Goal: Task Accomplishment & Management: Use online tool/utility

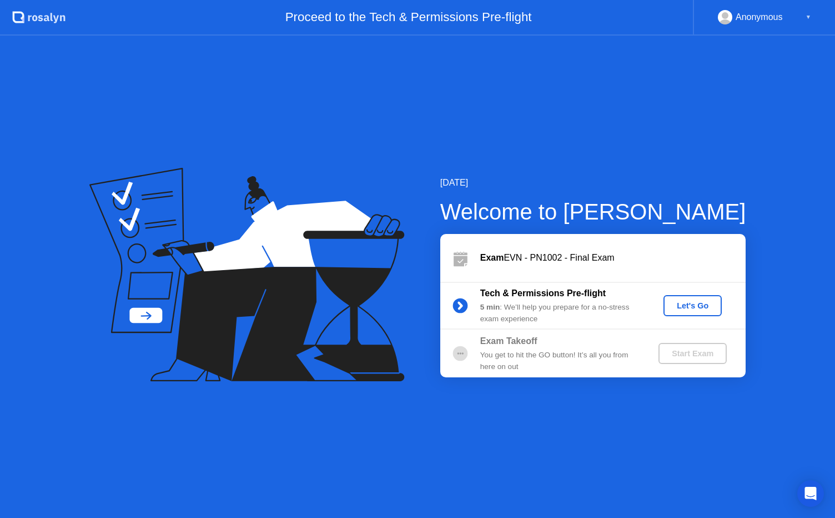
click at [676, 304] on div "Let's Go" at bounding box center [692, 305] width 49 height 9
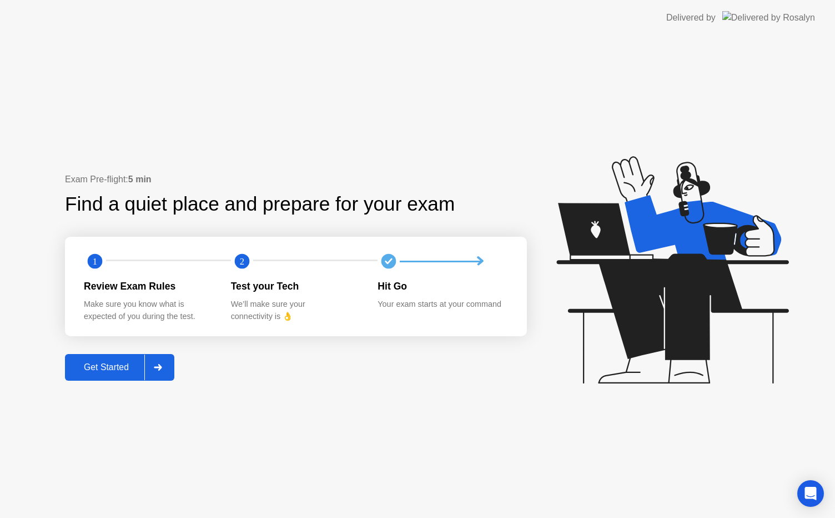
click at [108, 376] on button "Get Started" at bounding box center [119, 367] width 109 height 27
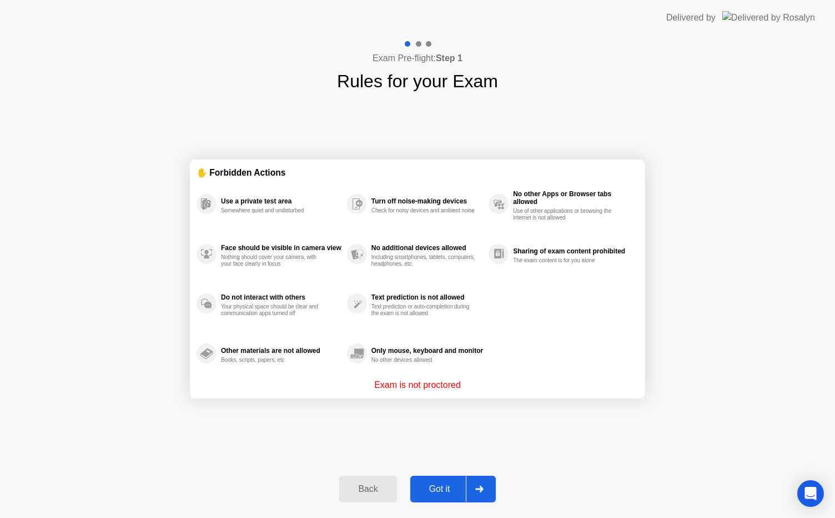
click at [440, 492] on div "Got it" at bounding box center [440, 489] width 52 height 10
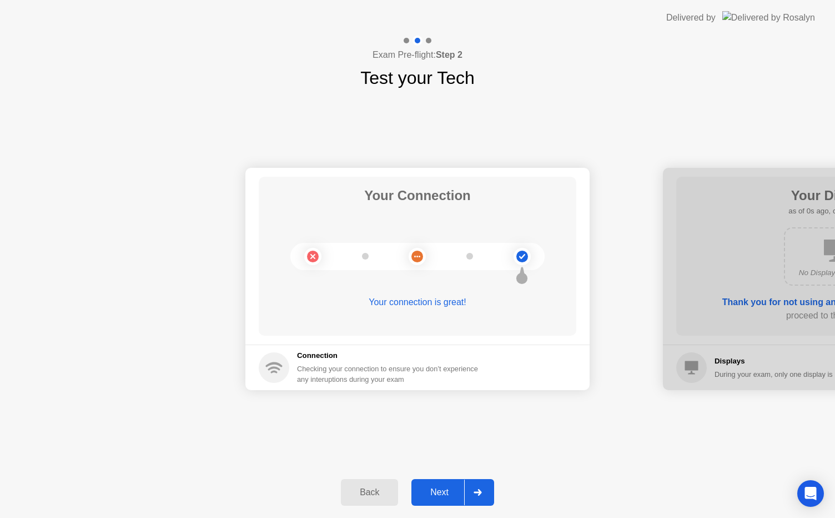
click at [453, 491] on div "Next" at bounding box center [439, 492] width 49 height 10
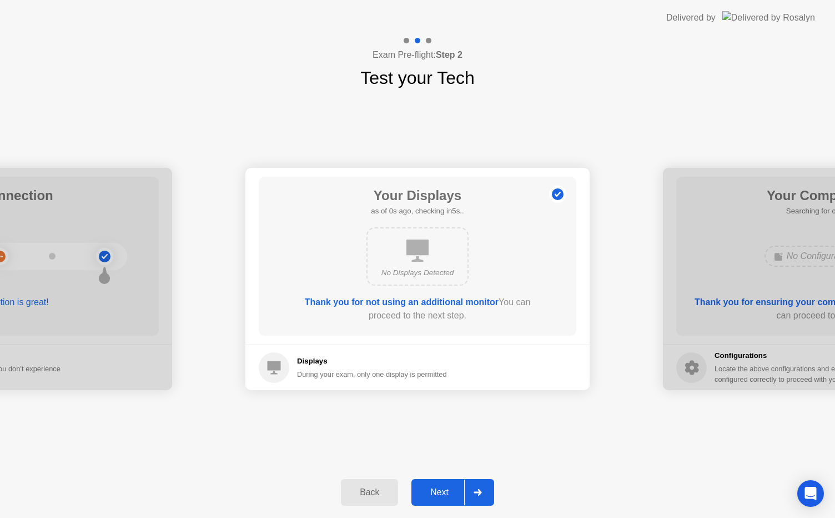
click at [453, 491] on div "Next" at bounding box center [439, 492] width 49 height 10
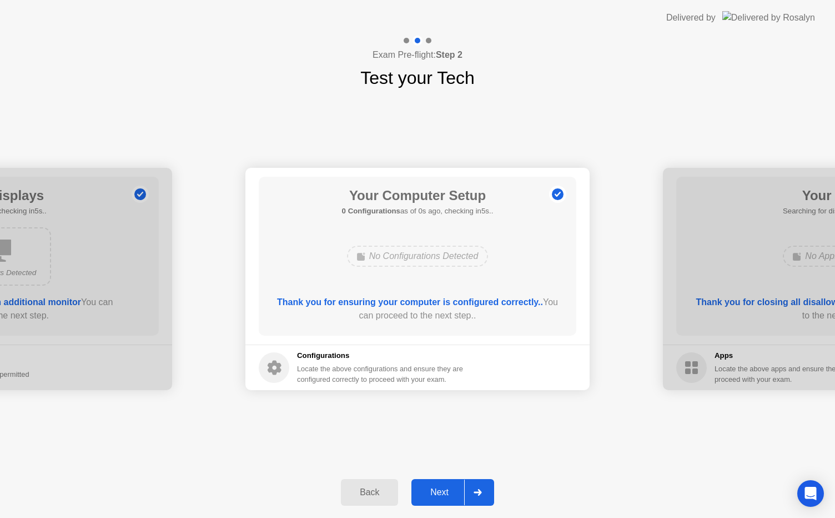
click at [453, 491] on div "Next" at bounding box center [439, 492] width 49 height 10
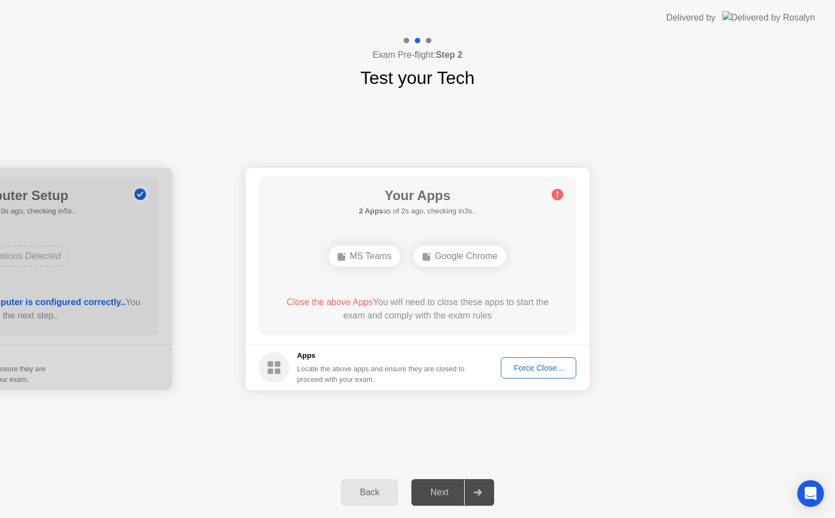
click at [528, 363] on div "Force Close..." at bounding box center [539, 367] width 68 height 9
click at [500, 422] on div "Your Connection Your connection is great! Connection Checking your connection t…" at bounding box center [417, 278] width 835 height 375
click at [563, 442] on div "Your Connection Your connection is great! Connection Checking your connection t…" at bounding box center [417, 278] width 835 height 375
click at [528, 372] on div "Force Close..." at bounding box center [539, 367] width 68 height 9
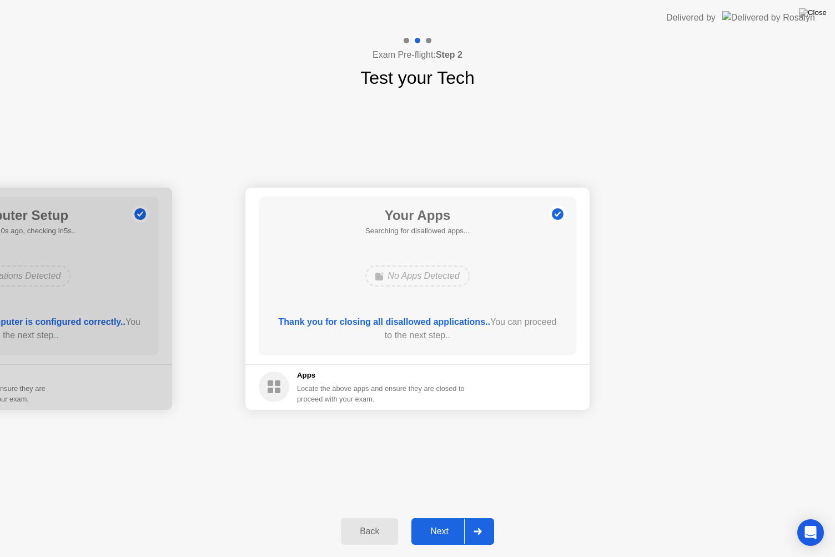
click at [434, 517] on div "Next" at bounding box center [439, 531] width 49 height 10
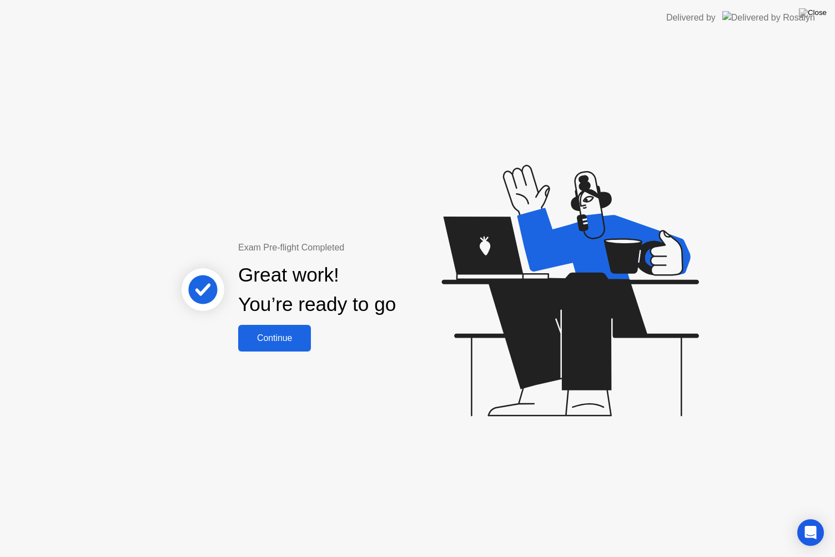
click at [285, 341] on div "Continue" at bounding box center [275, 338] width 66 height 10
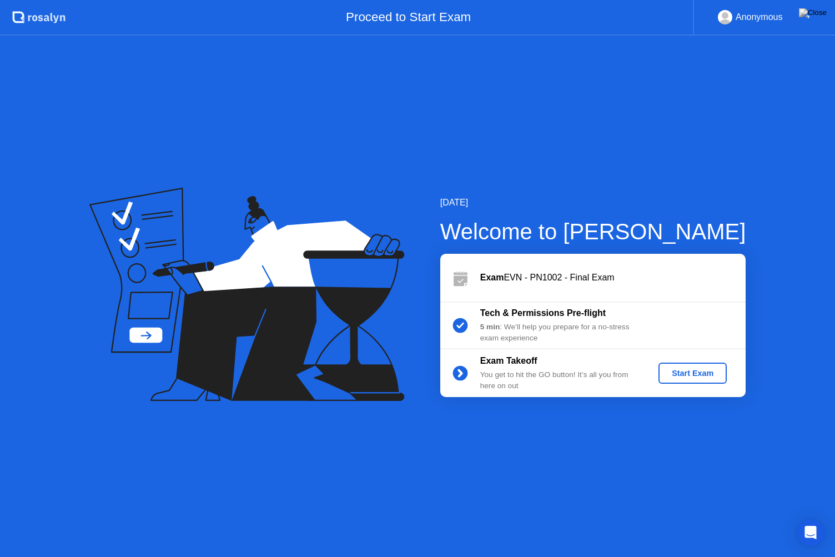
click at [698, 369] on div "Start Exam" at bounding box center [692, 373] width 59 height 9
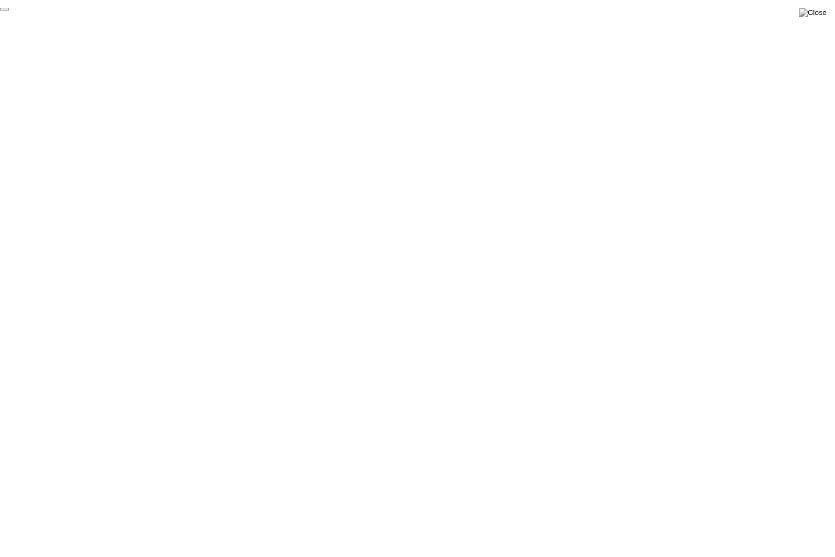
click at [9, 11] on button "End Proctoring Session" at bounding box center [4, 9] width 9 height 3
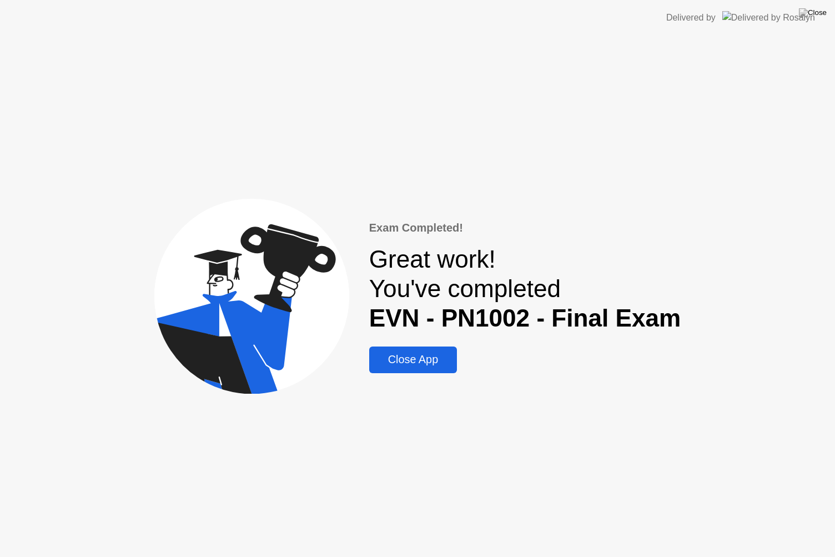
click at [414, 344] on div "Exam Completed! Great work! You've completed EVN - PN1002 - Final Exam Close App" at bounding box center [525, 296] width 312 height 154
click at [405, 356] on div "Close App" at bounding box center [413, 359] width 81 height 13
